Goal: Task Accomplishment & Management: Use online tool/utility

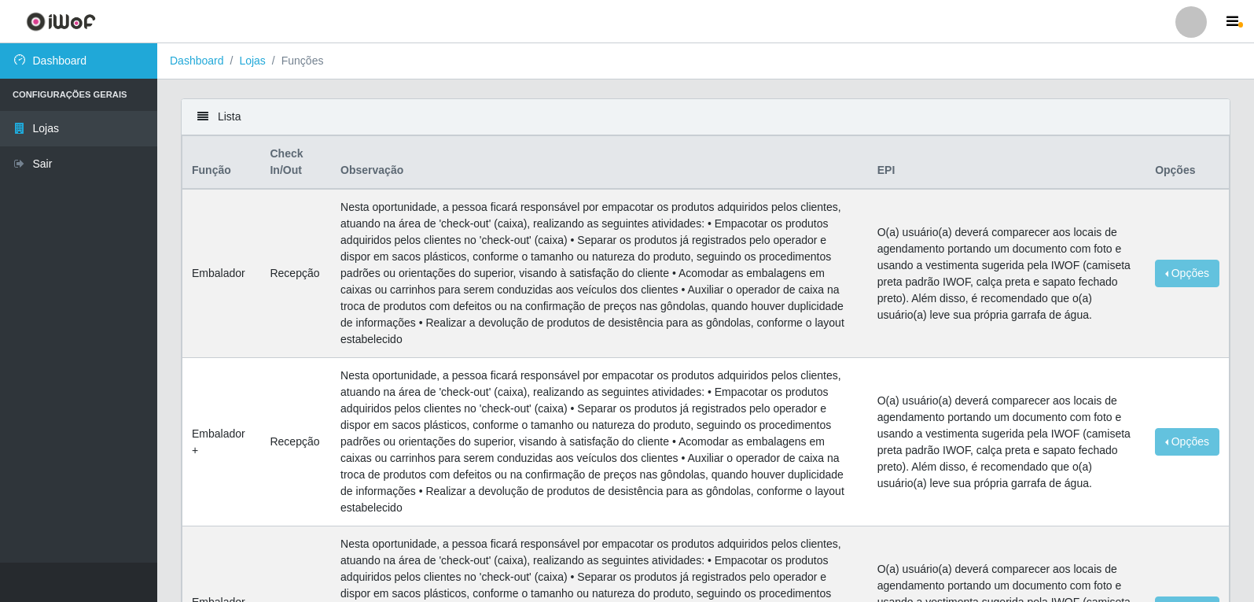
click at [105, 68] on link "Dashboard" at bounding box center [78, 60] width 157 height 35
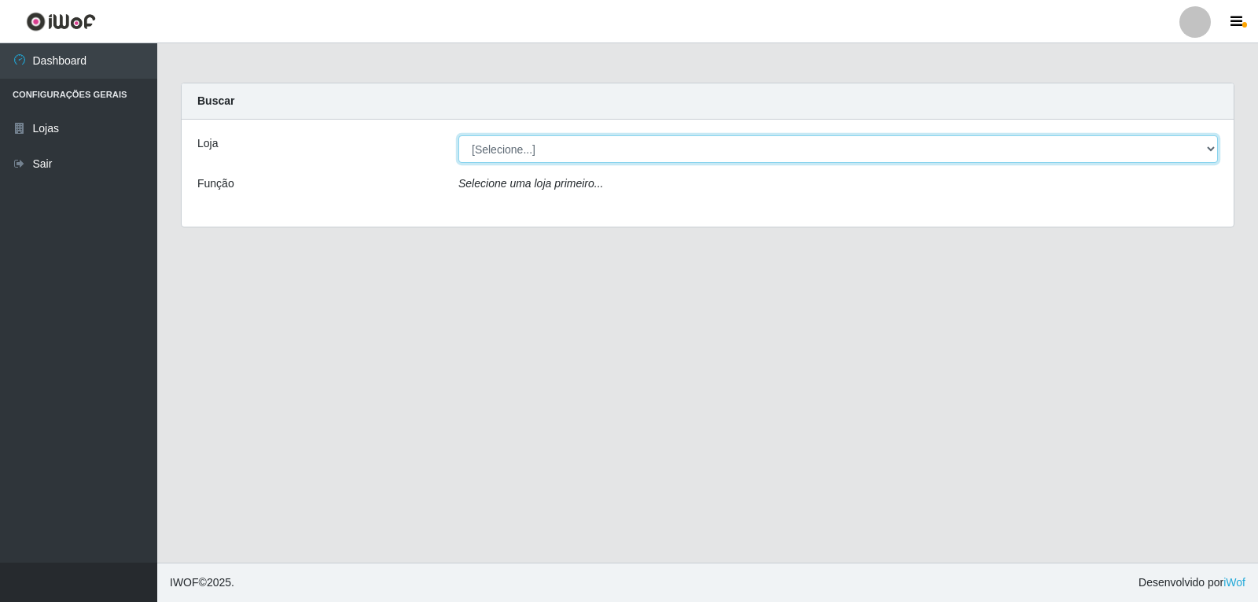
click at [1211, 146] on select "[Selecione...] Hiper Queiroz - [GEOGRAPHIC_DATA]" at bounding box center [838, 149] width 760 height 28
select select "513"
click at [458, 135] on select "[Selecione...] Hiper Queiroz - [GEOGRAPHIC_DATA]" at bounding box center [838, 149] width 760 height 28
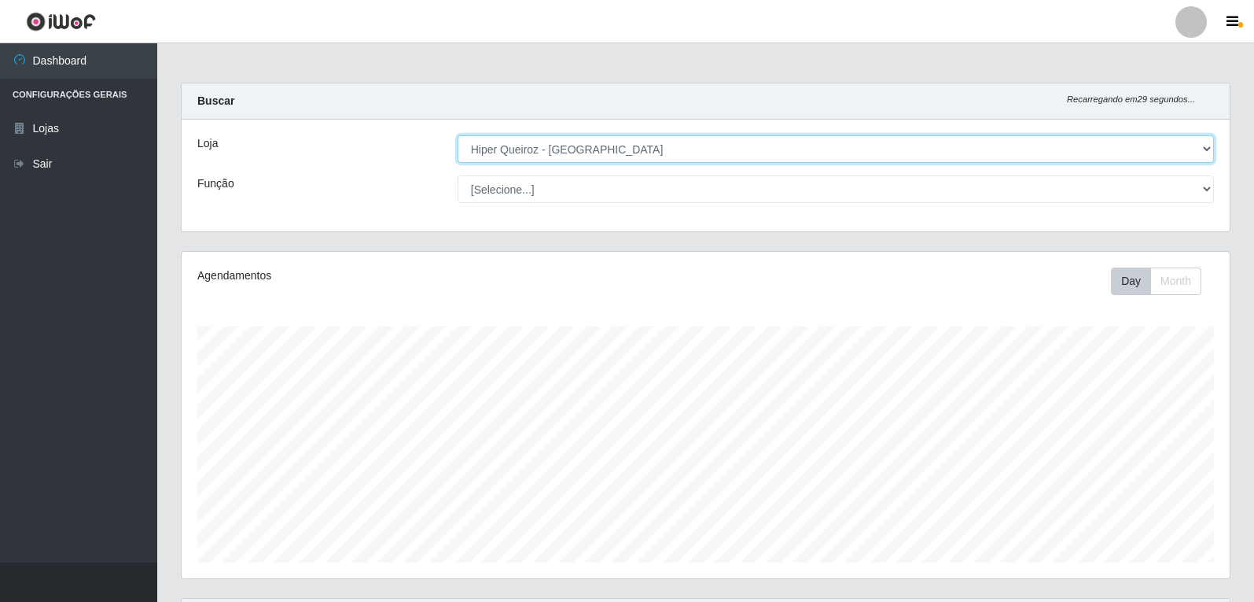
scroll to position [326, 1048]
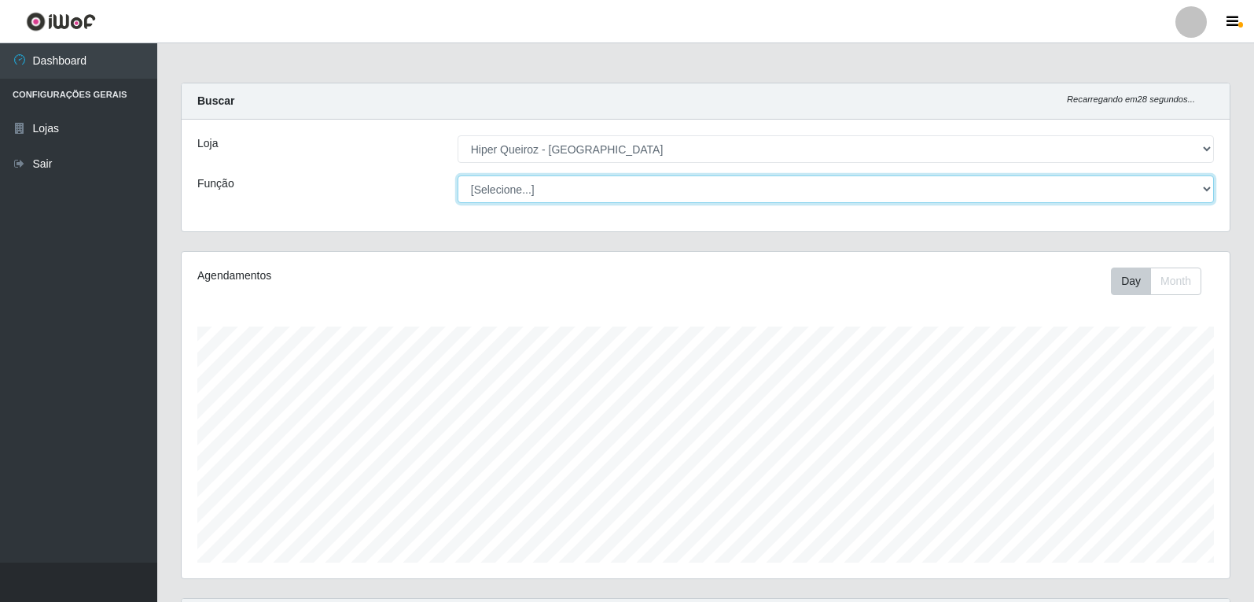
click at [1210, 181] on select "[Selecione...] Embalador Embalador + Embalador ++ Operador de Caixa Operador de…" at bounding box center [836, 189] width 757 height 28
click at [458, 175] on select "[Selecione...] Embalador Embalador + Embalador ++ Operador de Caixa Operador de…" at bounding box center [836, 189] width 757 height 28
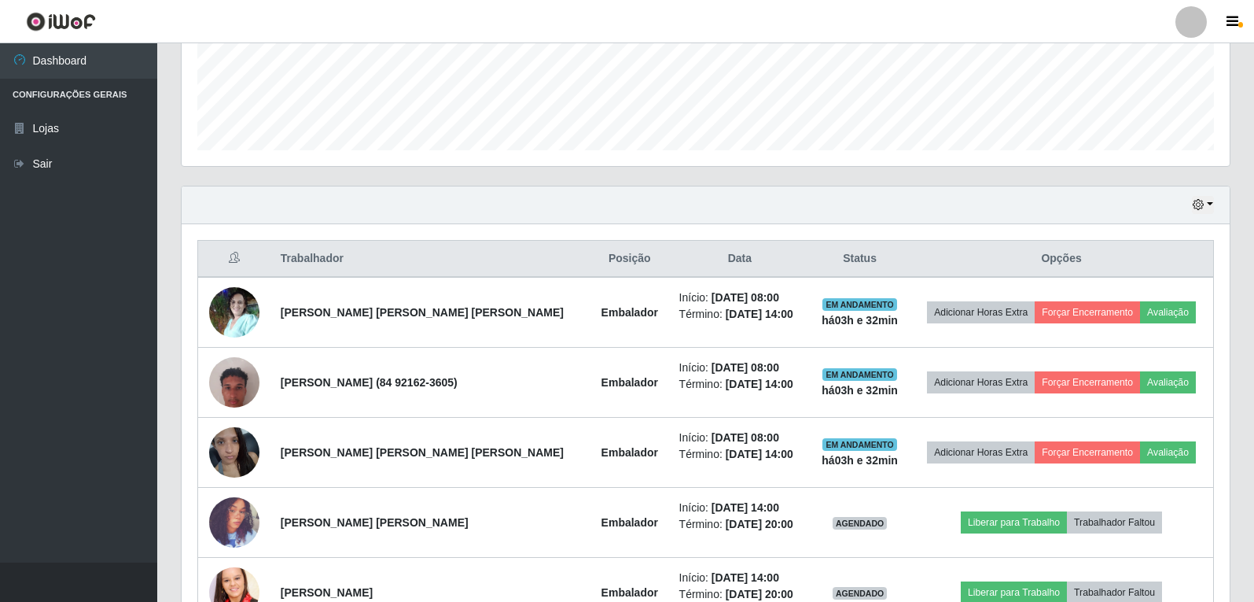
scroll to position [477, 0]
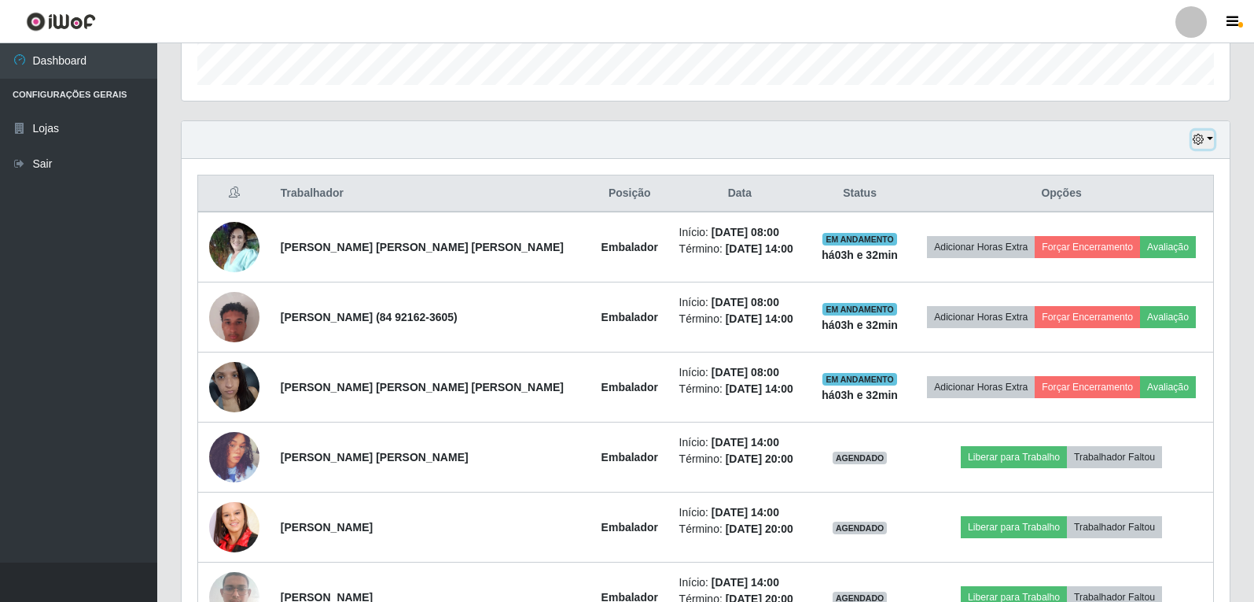
click at [1196, 140] on icon "button" at bounding box center [1198, 139] width 11 height 11
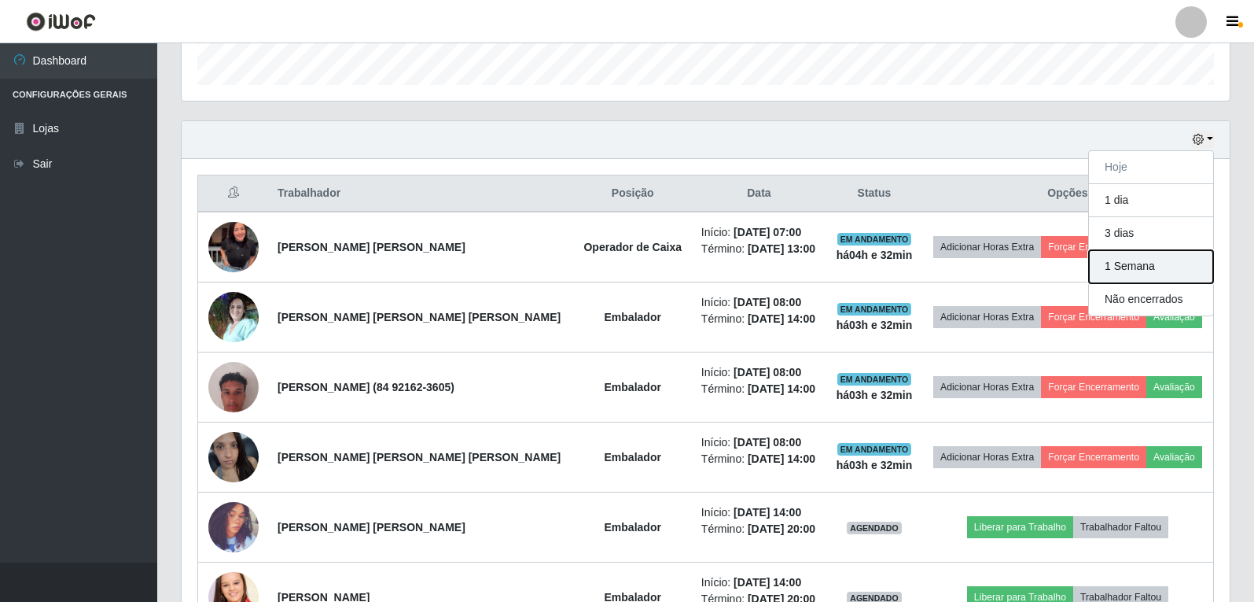
click at [1182, 274] on button "1 Semana" at bounding box center [1151, 266] width 124 height 33
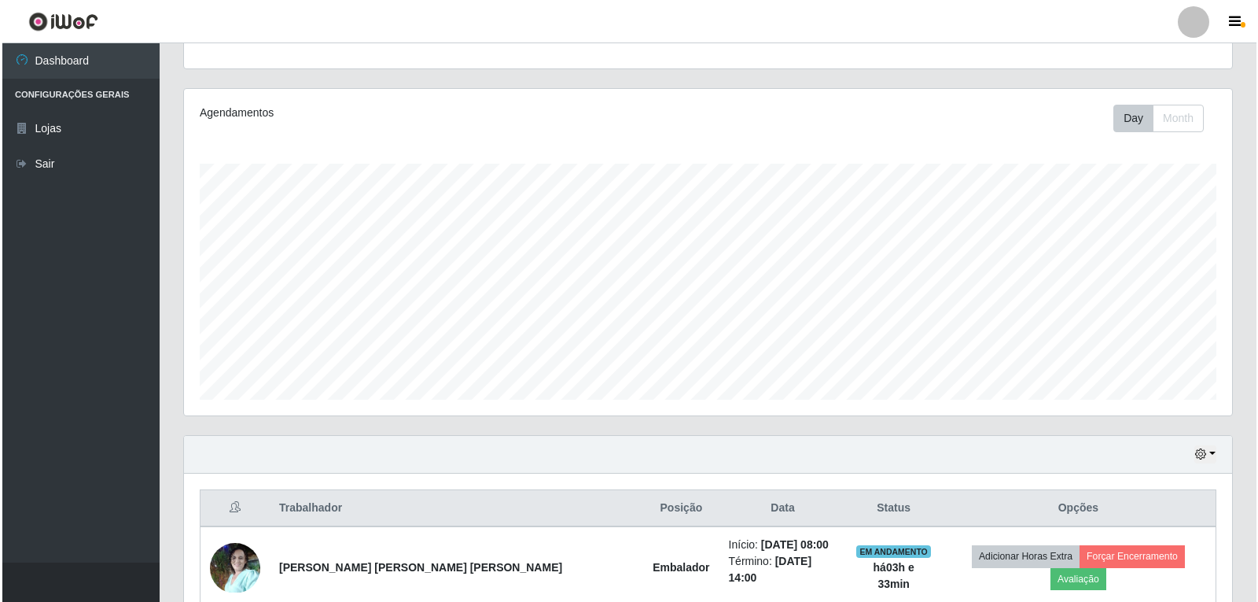
scroll to position [581, 0]
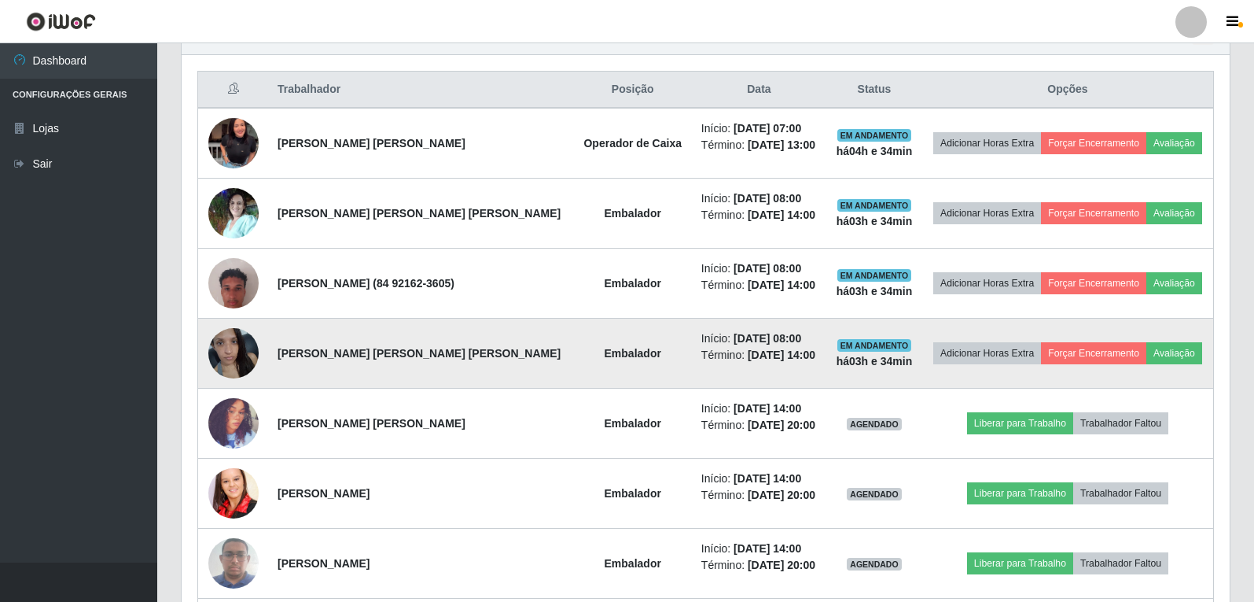
click at [241, 386] on img at bounding box center [233, 352] width 50 height 67
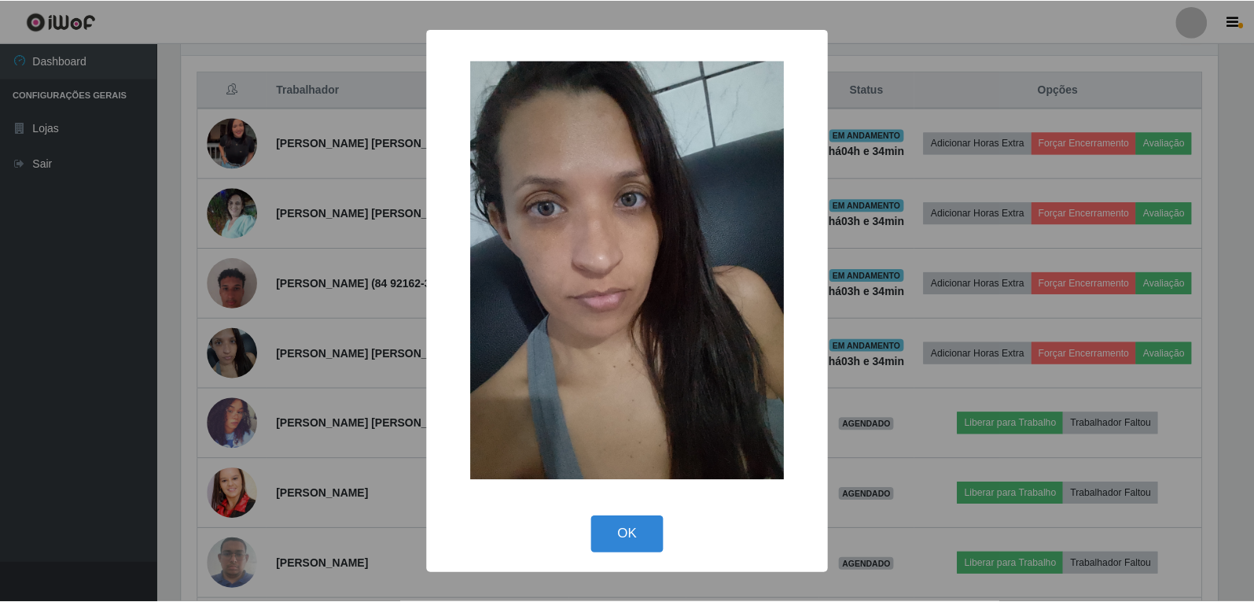
scroll to position [326, 1040]
click at [238, 396] on div "× OK Cancel" at bounding box center [629, 301] width 1258 height 602
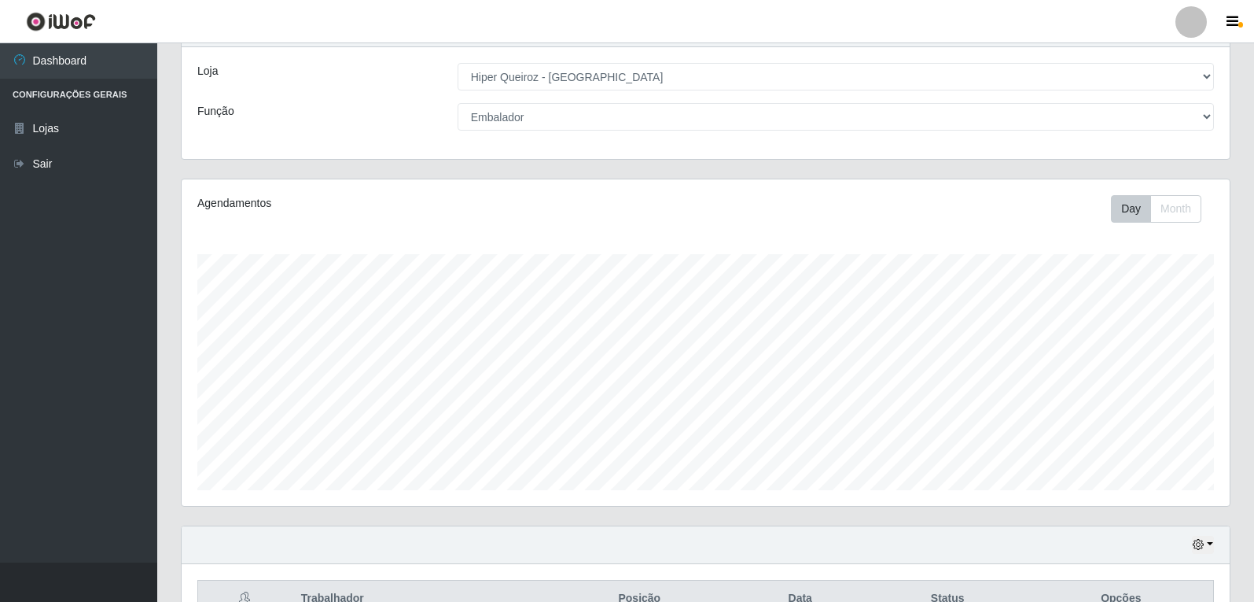
scroll to position [0, 0]
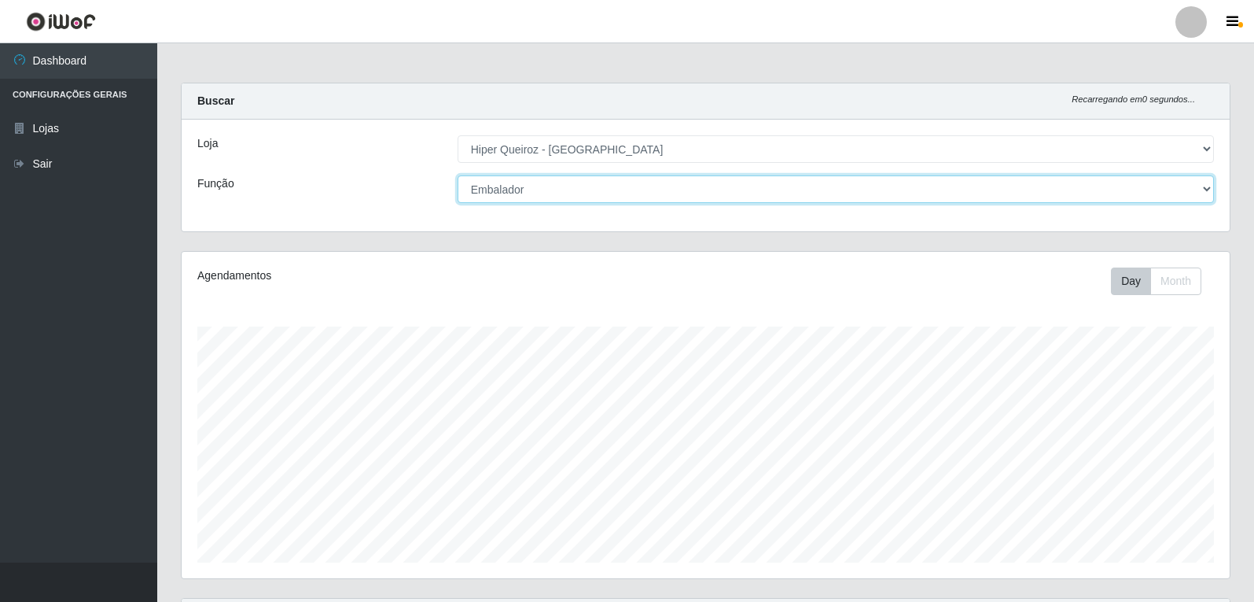
click at [1208, 186] on select "[Selecione...] Embalador Embalador + Embalador ++ Operador de Caixa Operador de…" at bounding box center [836, 189] width 757 height 28
click at [458, 175] on select "[Selecione...] Embalador Embalador + Embalador ++ Operador de Caixa Operador de…" at bounding box center [836, 189] width 757 height 28
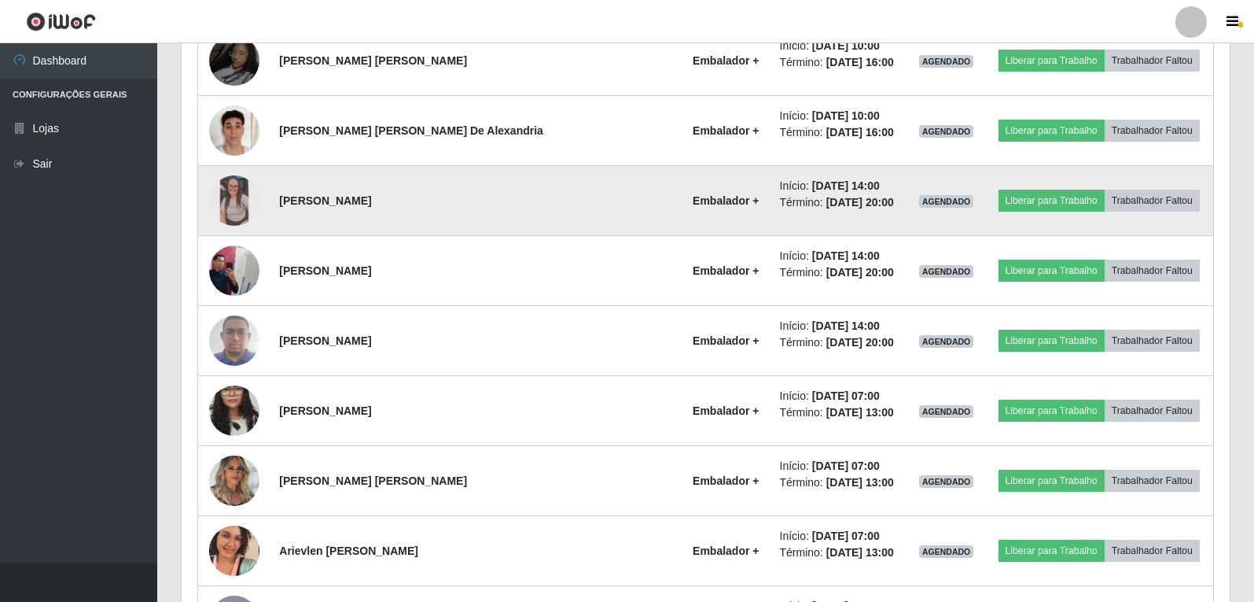
scroll to position [817, 0]
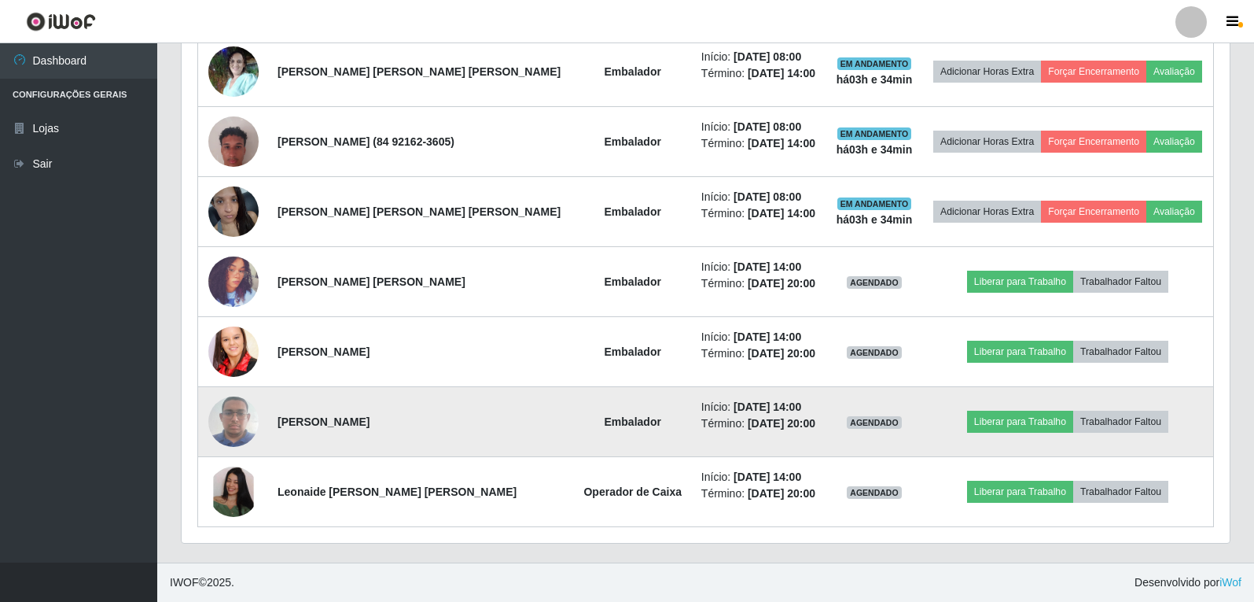
click at [256, 247] on td at bounding box center [233, 282] width 71 height 70
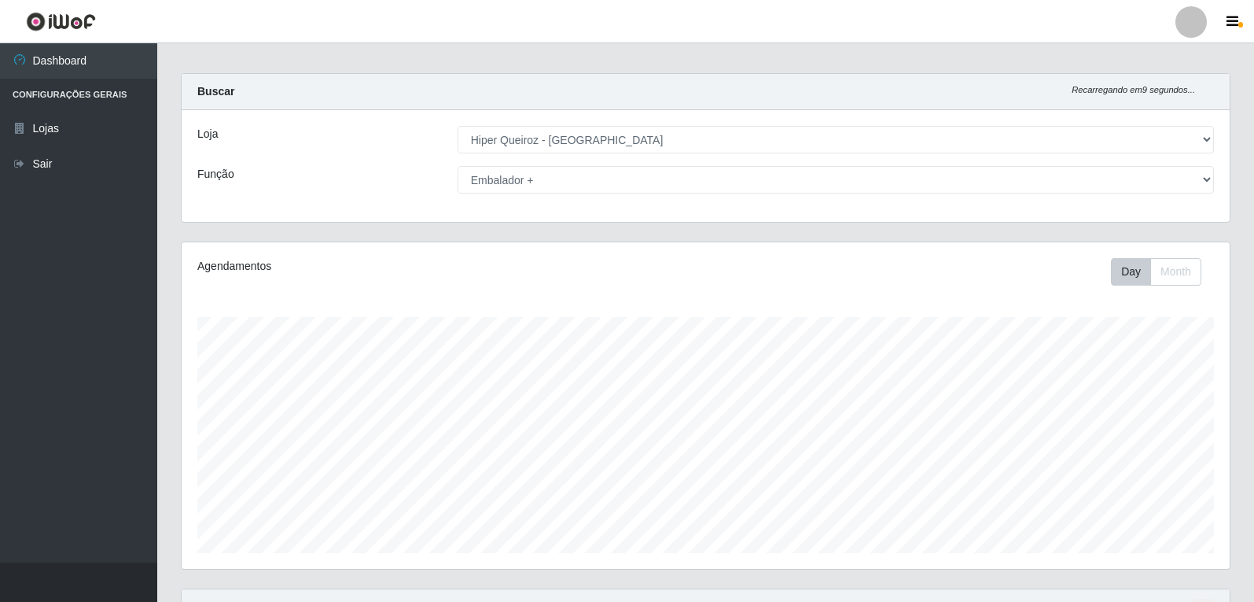
scroll to position [0, 0]
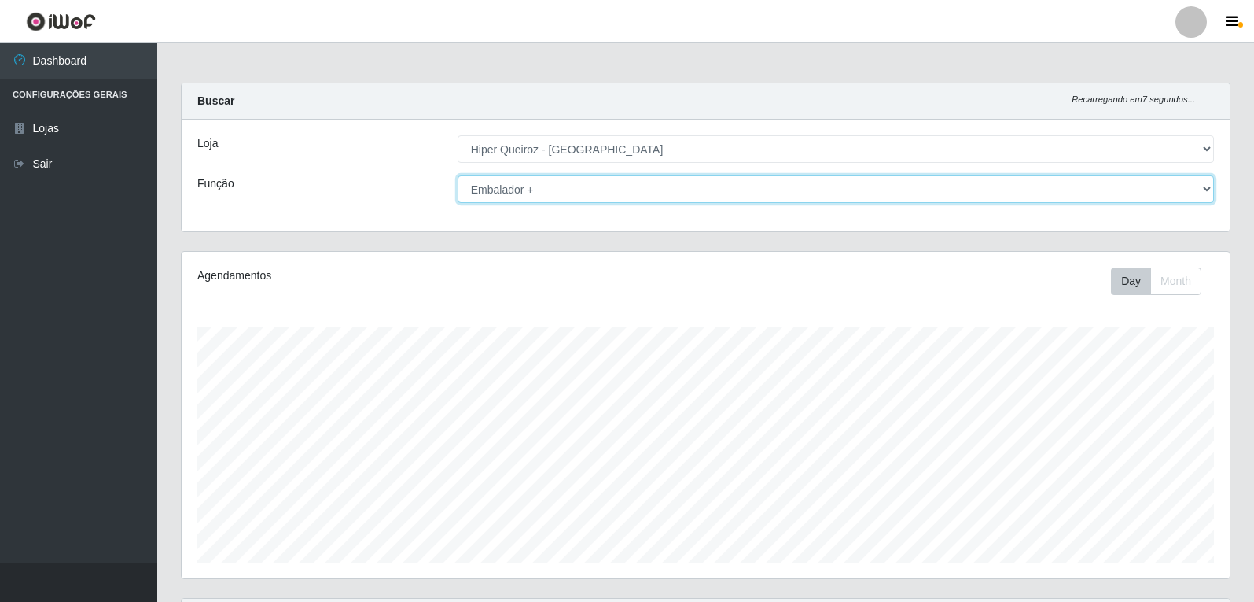
click at [1205, 185] on select "[Selecione...] Embalador Embalador + Embalador ++ Operador de Caixa Operador de…" at bounding box center [836, 189] width 757 height 28
click at [458, 175] on select "[Selecione...] Embalador Embalador + Embalador ++ Operador de Caixa Operador de…" at bounding box center [836, 189] width 757 height 28
click at [1204, 186] on select "[Selecione...] Embalador Embalador + Embalador ++ Operador de Caixa Operador de…" at bounding box center [836, 189] width 757 height 28
select select "1"
click at [458, 175] on select "[Selecione...] Embalador Embalador + Embalador ++ Operador de Caixa Operador de…" at bounding box center [836, 189] width 757 height 28
